Goal: Task Accomplishment & Management: Complete application form

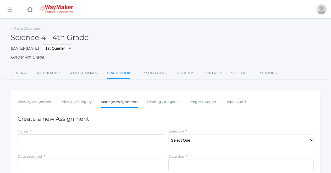
scroll to position [40, 0]
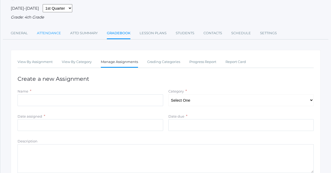
click at [47, 30] on link "Attendance" at bounding box center [49, 33] width 24 height 10
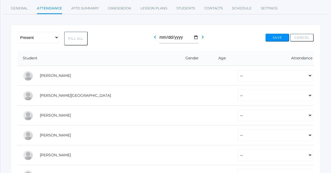
scroll to position [70, 0]
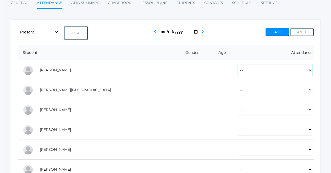
select select "P"
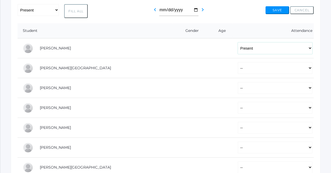
scroll to position [94, 0]
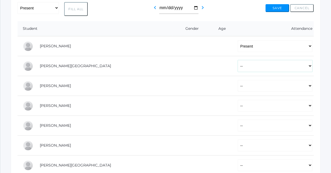
select select "P"
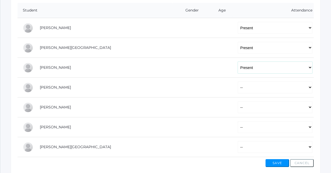
scroll to position [125, 0]
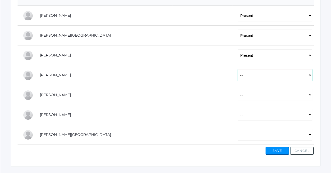
select select "P"
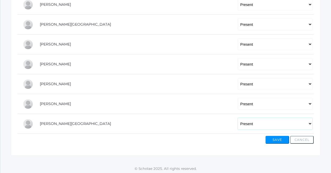
scroll to position [136, 0]
click at [281, 139] on button "Save" at bounding box center [278, 140] width 24 height 8
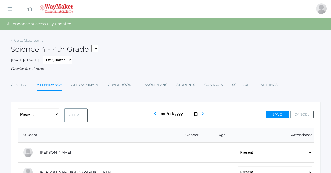
select select "2535"
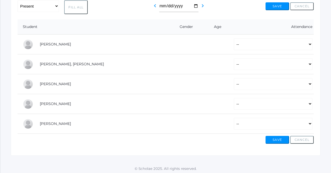
scroll to position [96, 0]
select select "P"
click at [238, 55] on td "-- Present Tardy Excused Tardy Unexcused Absent Excused Absent Unexcused" at bounding box center [271, 65] width 85 height 20
select select "P"
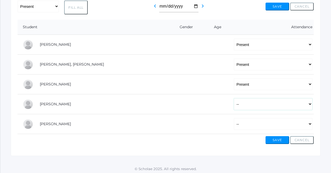
select select "P"
select select "AU"
click at [277, 139] on button "Save" at bounding box center [278, 140] width 24 height 8
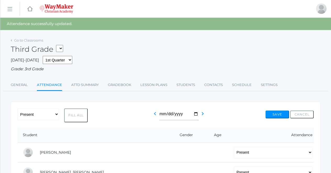
select select "2534"
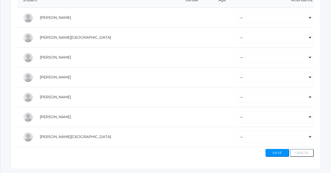
scroll to position [124, 0]
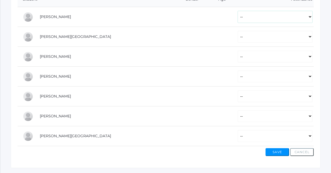
select select "P"
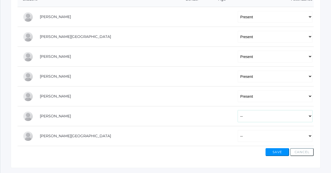
select select "P"
click at [276, 152] on button "Save" at bounding box center [278, 153] width 24 height 8
